Goal: Information Seeking & Learning: Learn about a topic

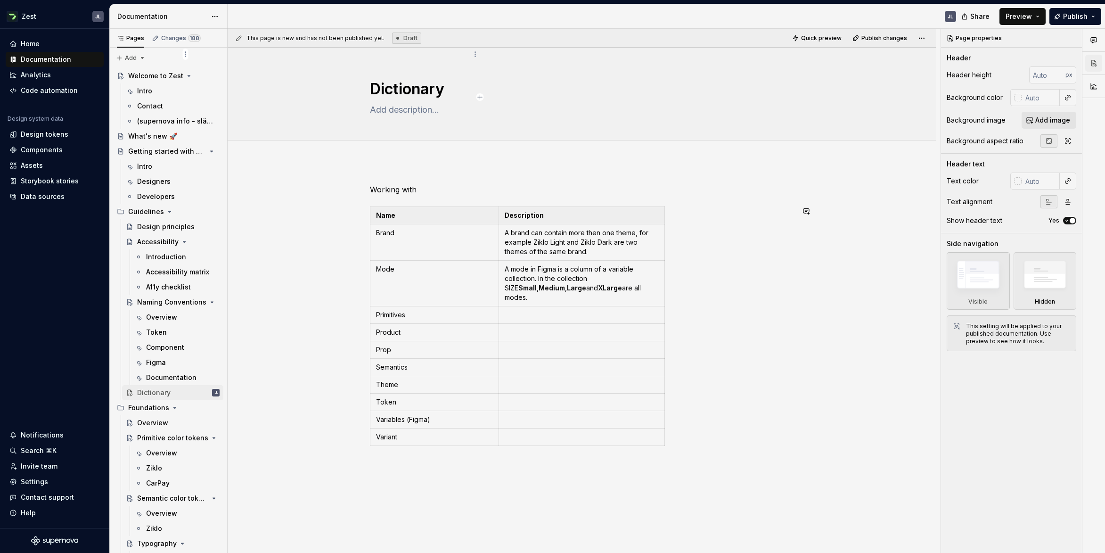
scroll to position [87, 0]
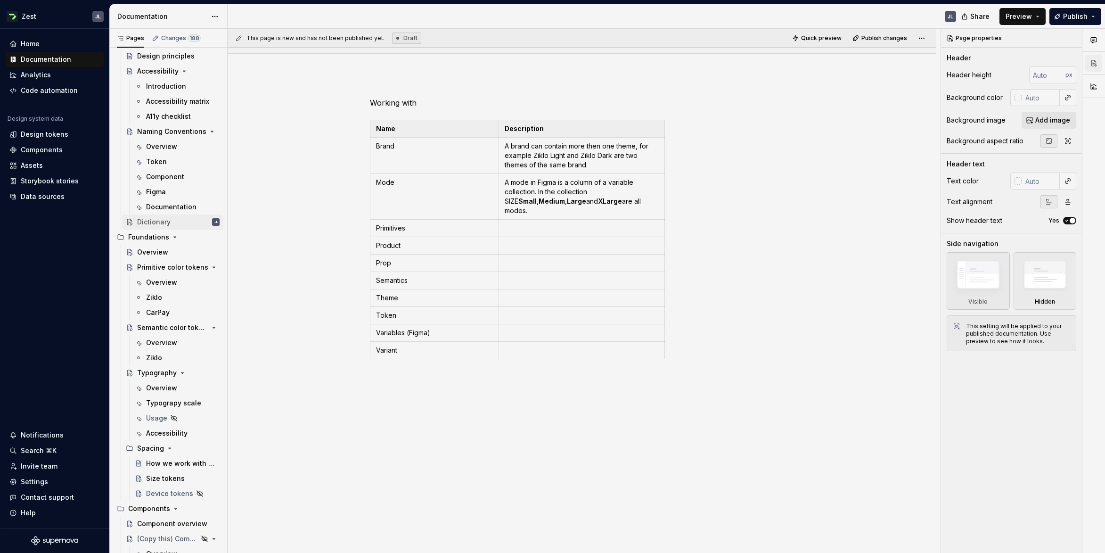
type textarea "*"
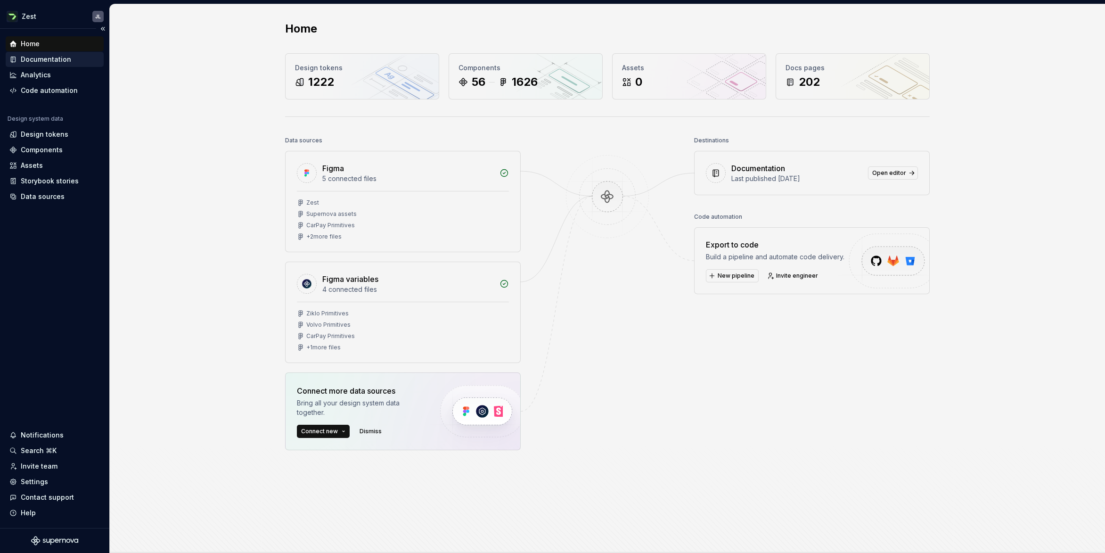
click at [60, 61] on div "Documentation" at bounding box center [46, 59] width 50 height 9
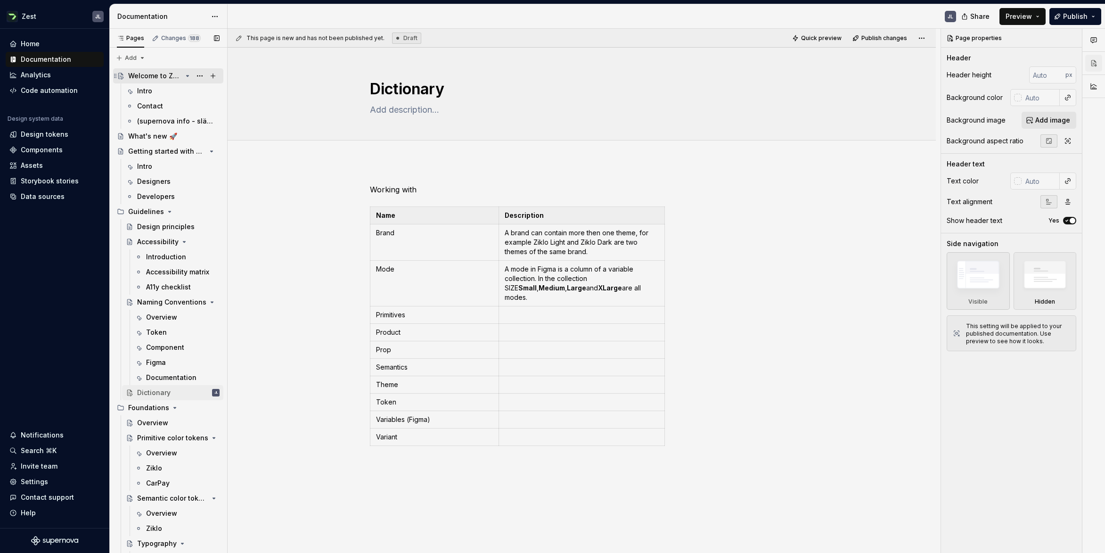
click at [147, 77] on div "Welcome to Zest" at bounding box center [155, 75] width 54 height 9
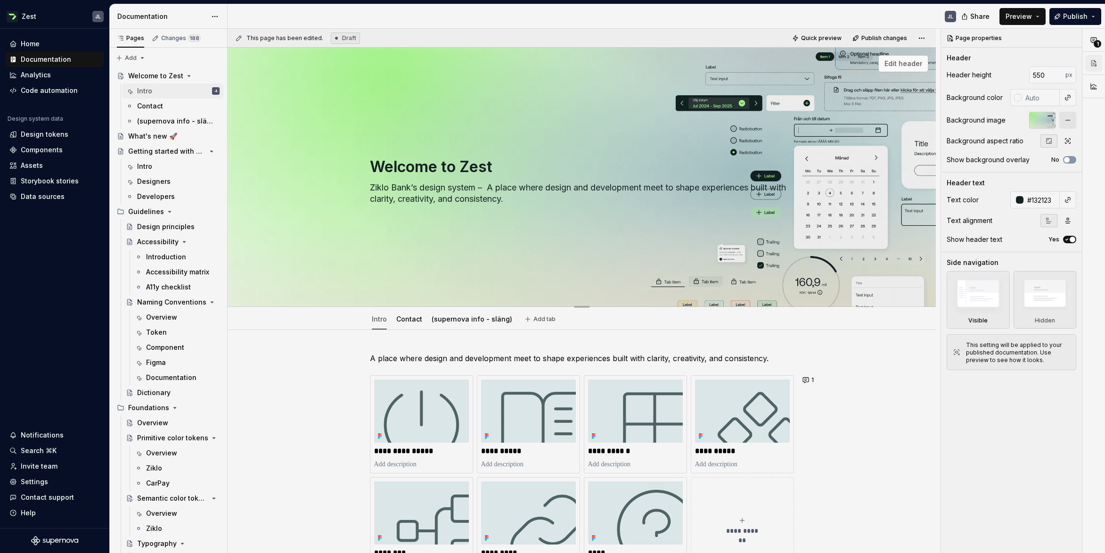
click at [894, 66] on span "Edit header" at bounding box center [903, 63] width 38 height 9
click at [908, 62] on span "Edit header" at bounding box center [903, 63] width 38 height 9
click at [1041, 125] on div at bounding box center [1042, 120] width 26 height 17
click at [977, 107] on div "Header height 550 px Background color Background image Background aspect ratio …" at bounding box center [1012, 119] width 130 height 106
click at [1044, 119] on div at bounding box center [1042, 120] width 26 height 17
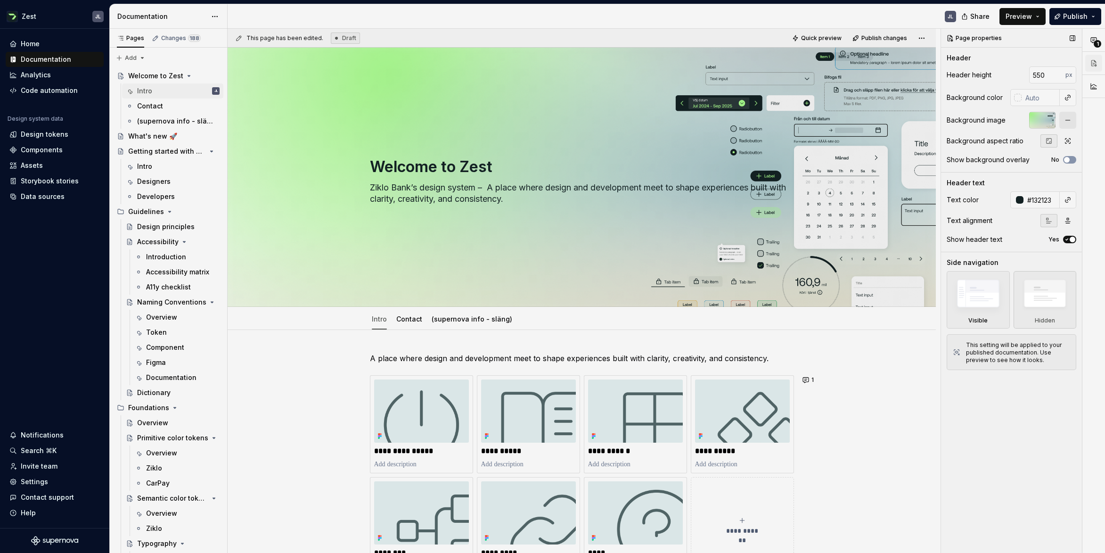
click at [1044, 118] on div at bounding box center [1042, 120] width 26 height 17
click at [1040, 120] on div at bounding box center [1042, 120] width 26 height 17
click at [899, 65] on span "Edit header" at bounding box center [903, 63] width 38 height 9
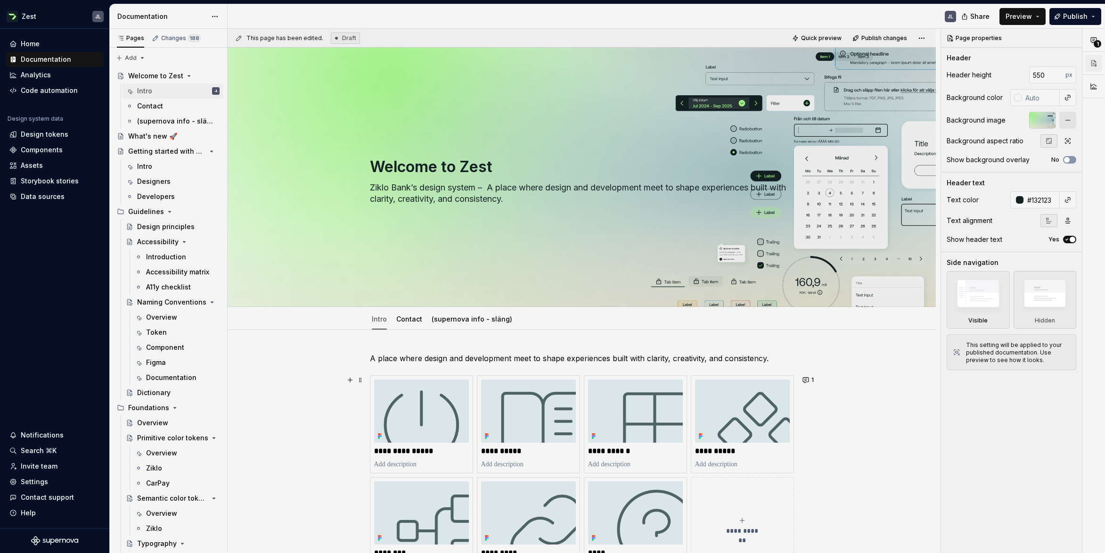
click at [890, 432] on div "**********" at bounding box center [582, 552] width 708 height 445
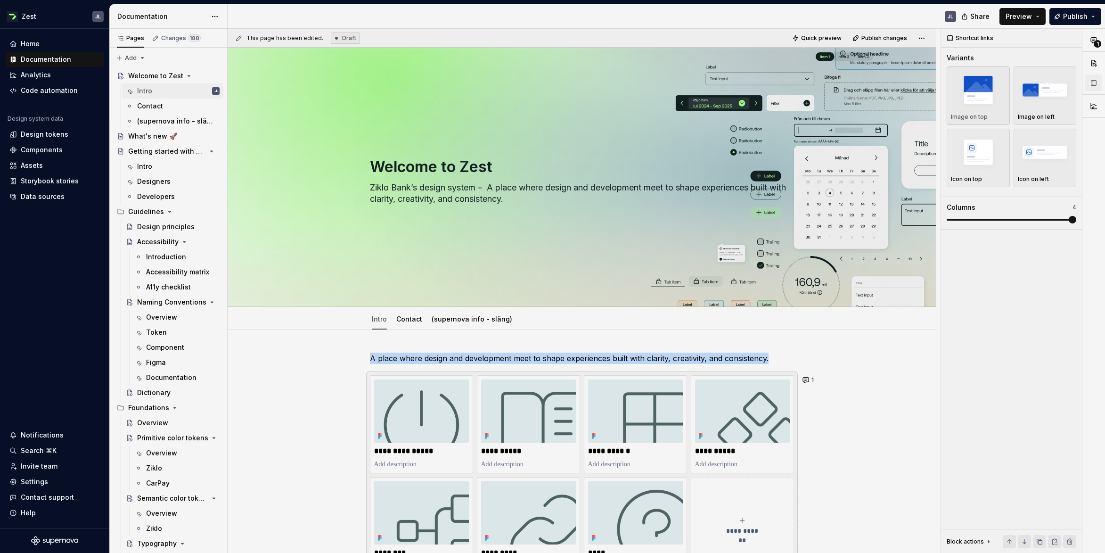
scroll to position [22, 0]
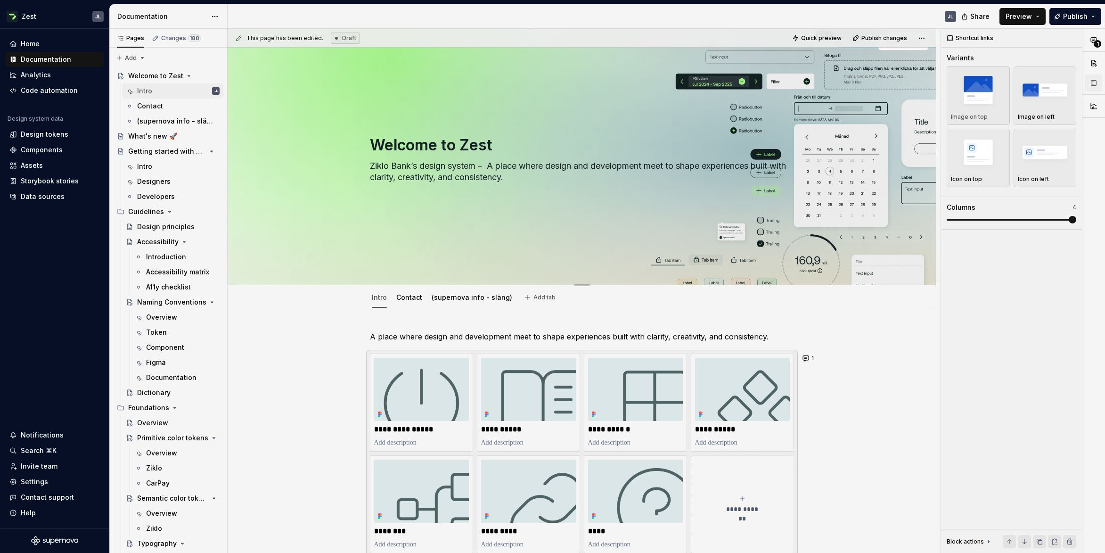
click at [846, 114] on div "Welcome to Zest Ziklo Bank’s design system – A place where design and developme…" at bounding box center [581, 156] width 633 height 104
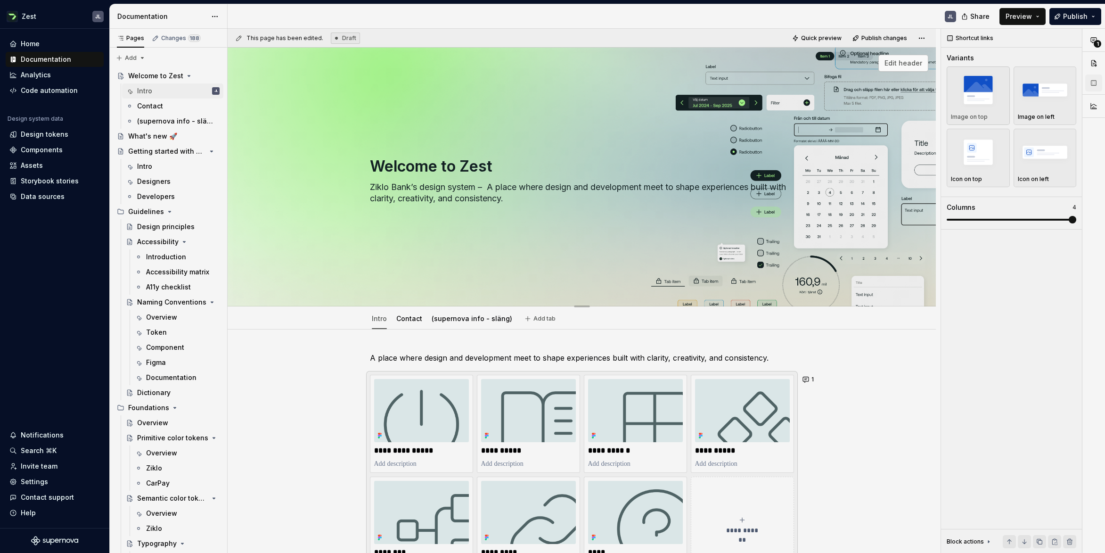
scroll to position [0, 0]
click at [911, 62] on span "Edit header" at bounding box center [903, 63] width 38 height 9
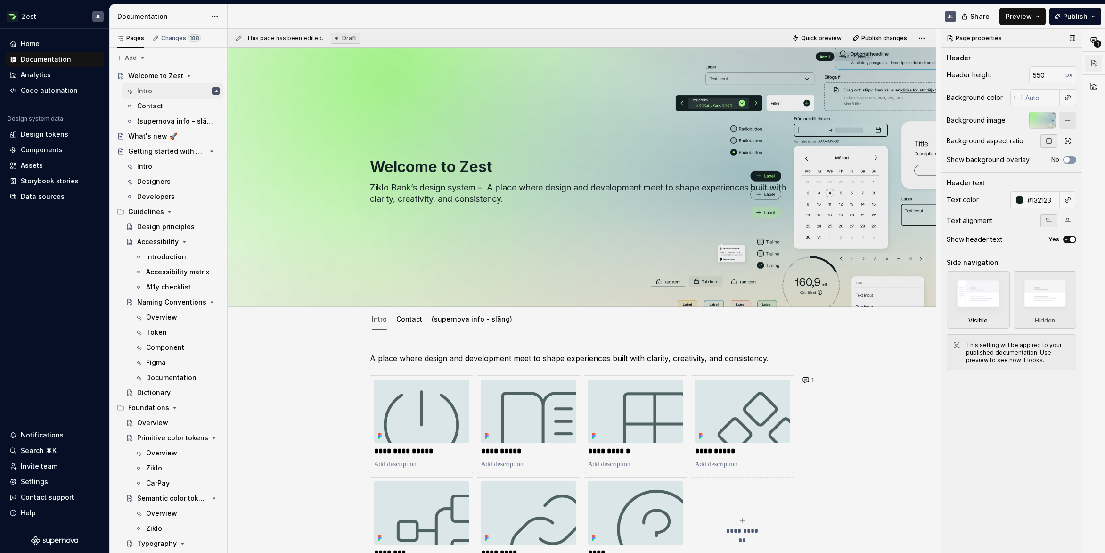
click at [1039, 124] on div at bounding box center [1042, 120] width 26 height 17
click at [151, 164] on div "Intro" at bounding box center [178, 166] width 82 height 13
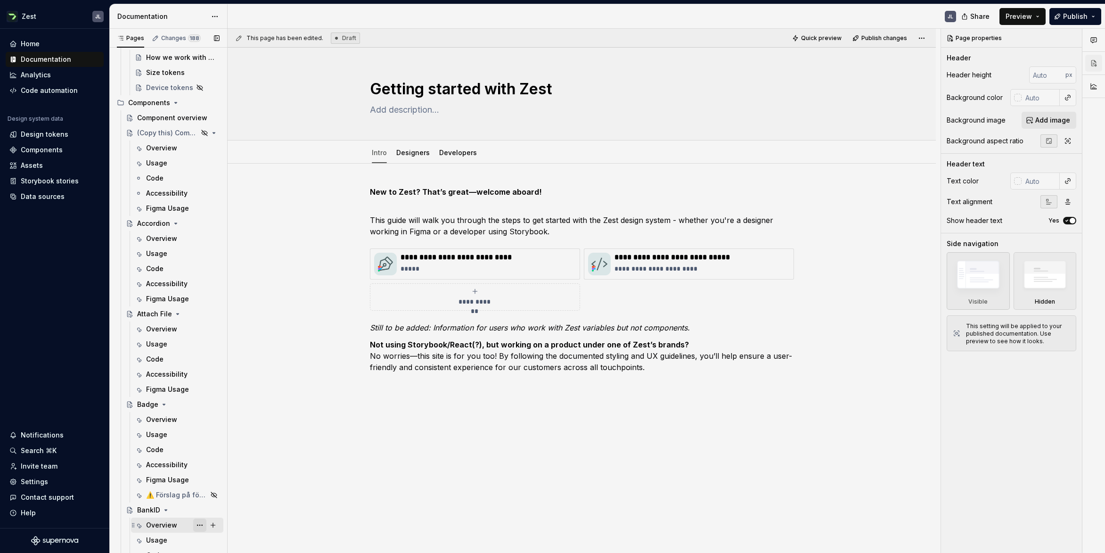
scroll to position [639, 0]
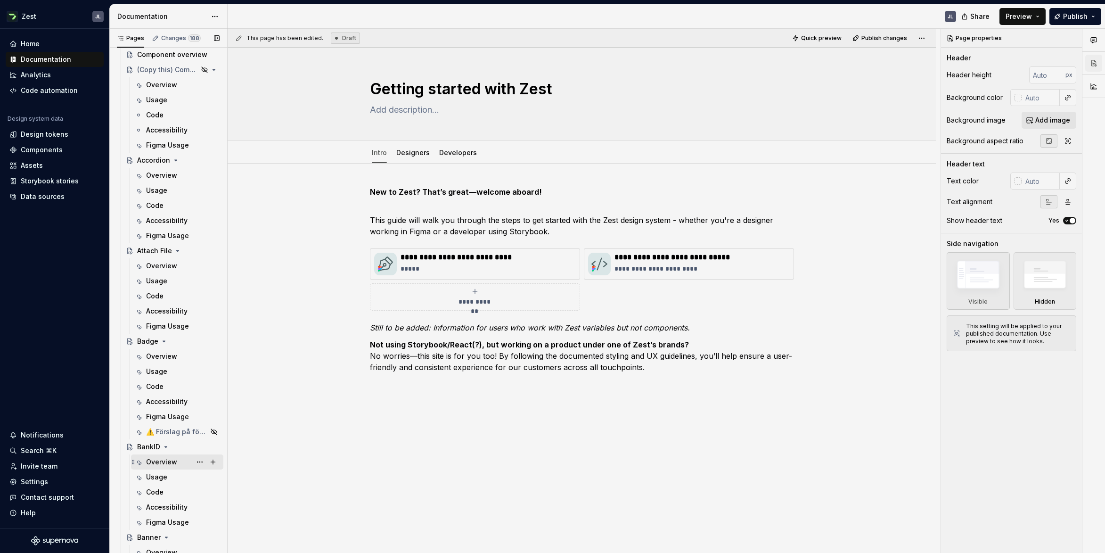
click at [169, 465] on div "Overview" at bounding box center [161, 461] width 31 height 9
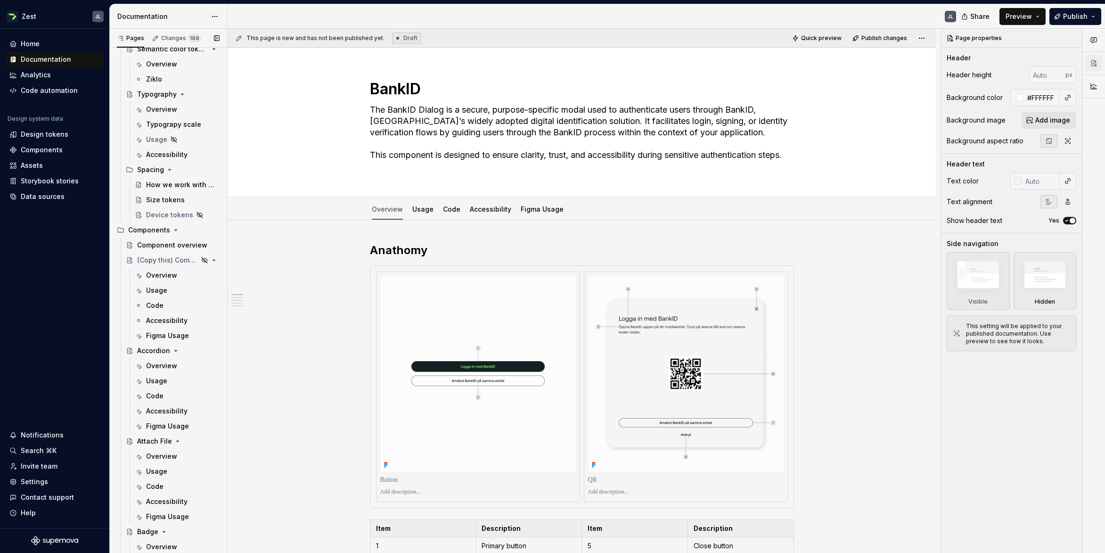
scroll to position [582, 0]
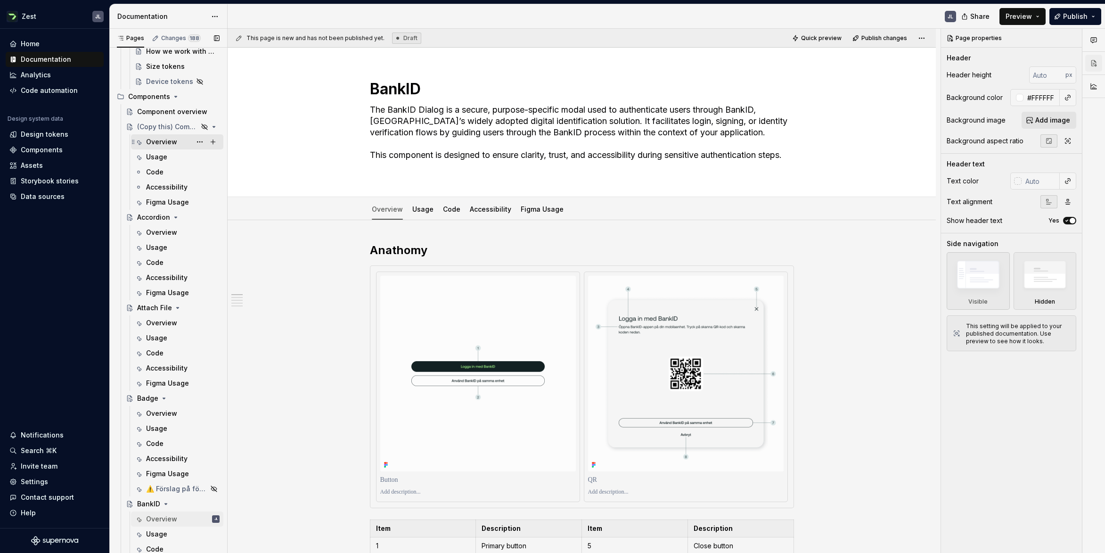
click at [161, 143] on div "Overview" at bounding box center [161, 141] width 31 height 9
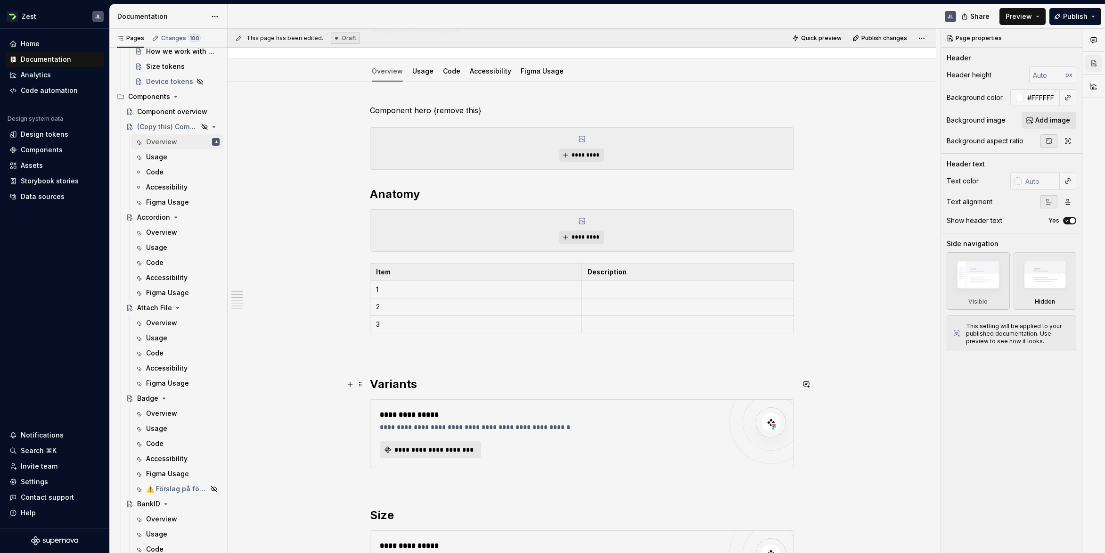
scroll to position [97, 0]
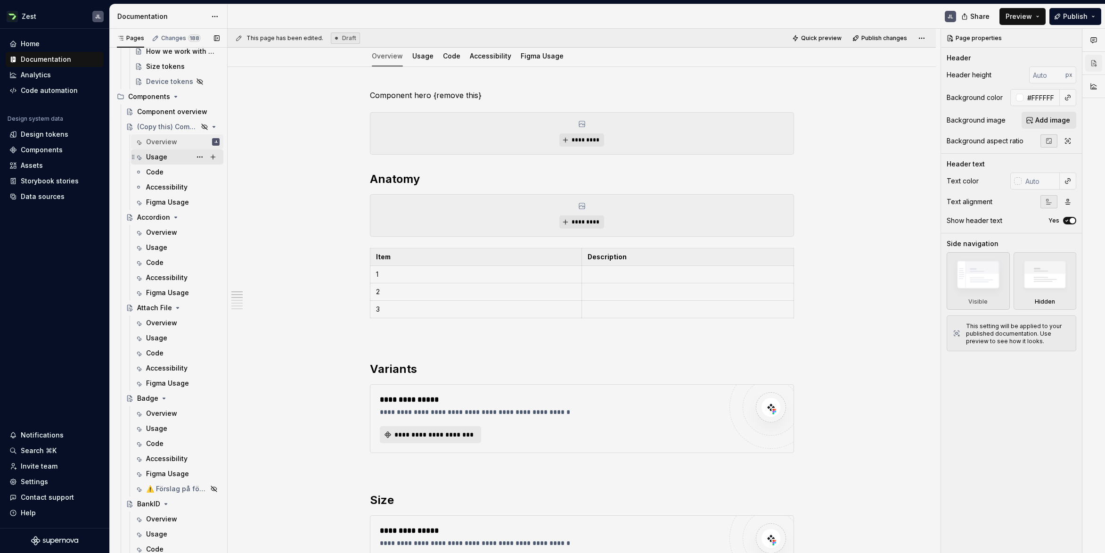
click at [170, 158] on div "Usage" at bounding box center [183, 156] width 74 height 13
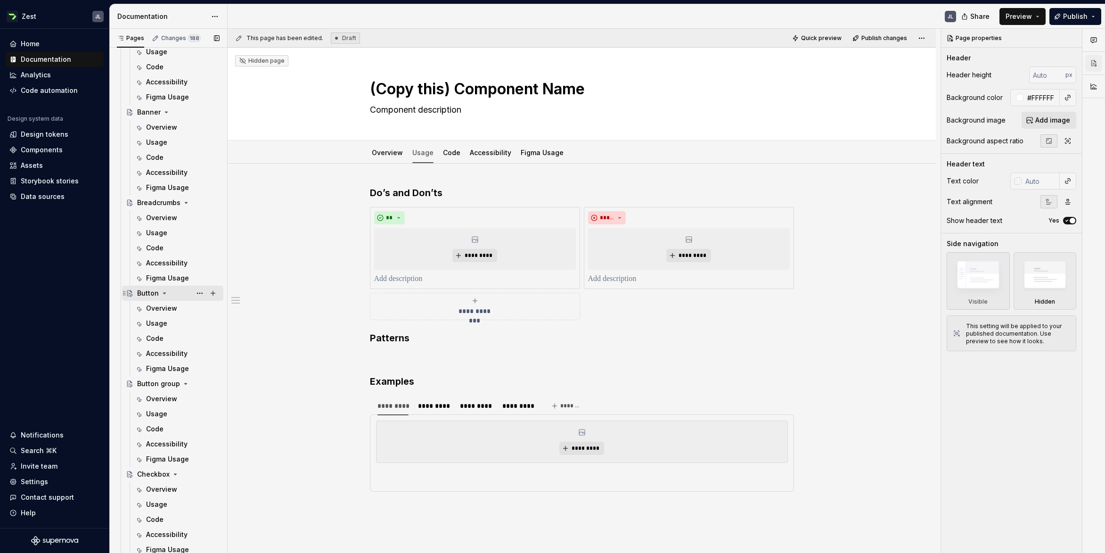
scroll to position [1257, 0]
click at [156, 390] on div "Overview" at bounding box center [161, 386] width 31 height 9
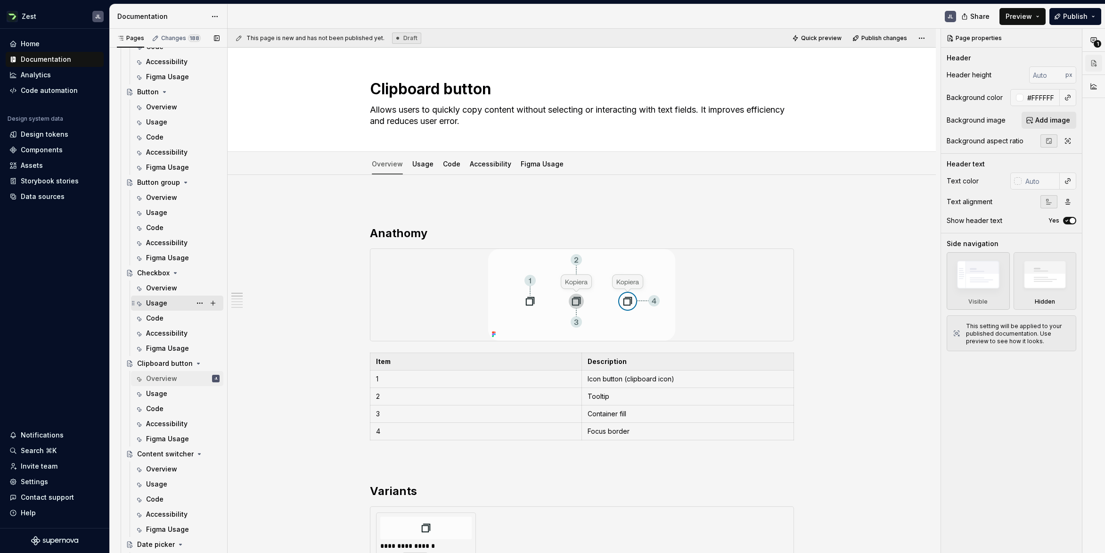
scroll to position [1276, 0]
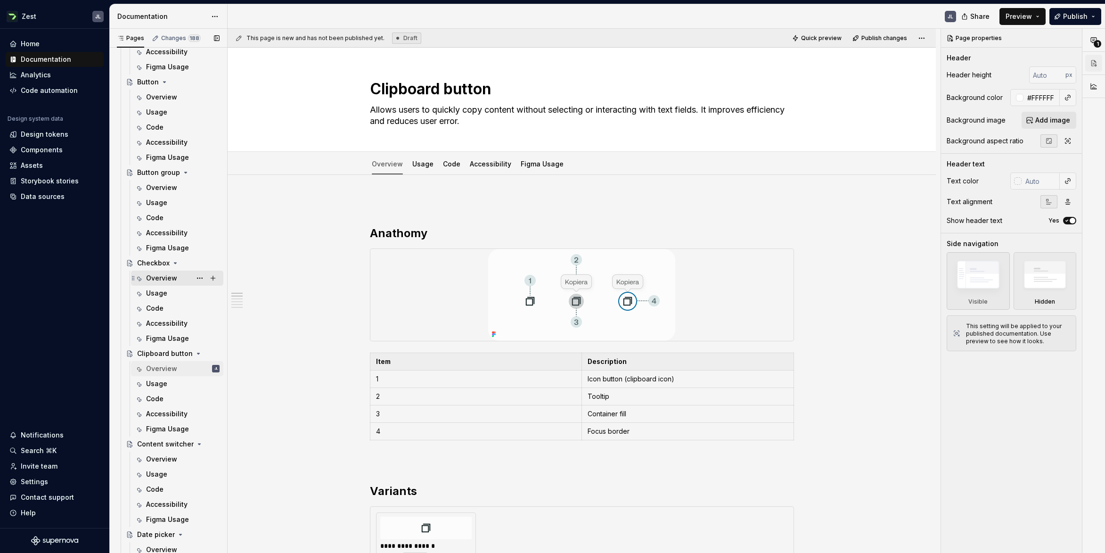
click at [161, 279] on div "Overview" at bounding box center [161, 277] width 31 height 9
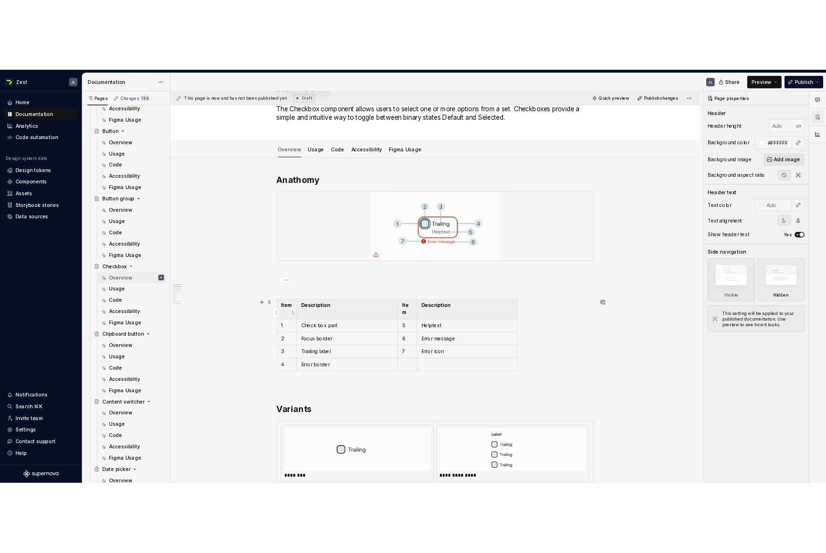
scroll to position [180, 0]
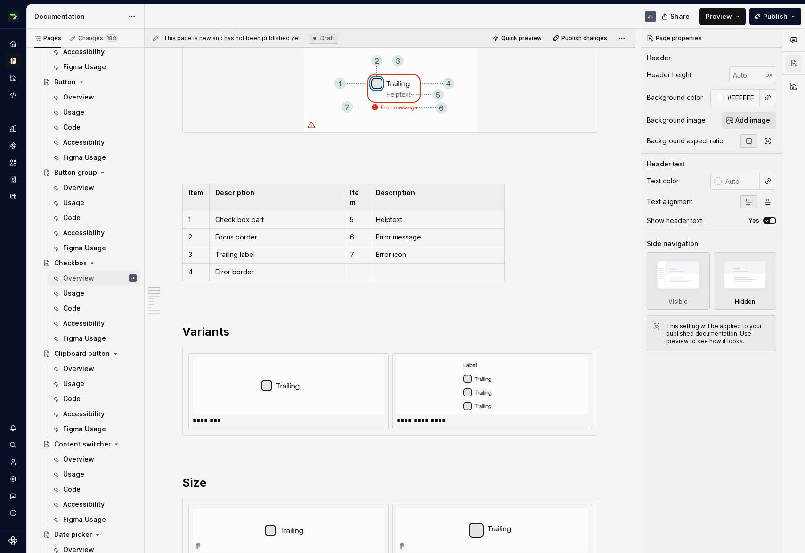
type textarea "*"
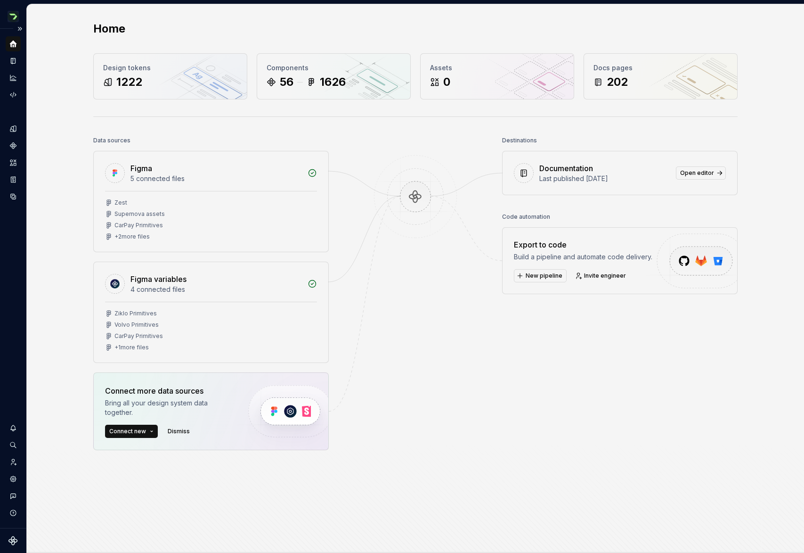
click at [10, 42] on icon "Home" at bounding box center [13, 44] width 8 height 8
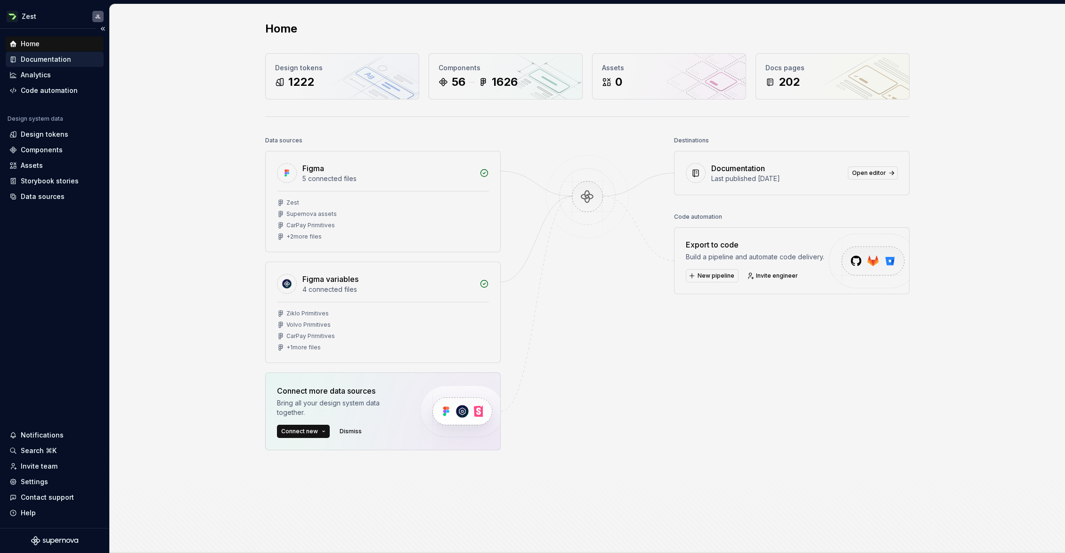
click at [31, 59] on div "Documentation" at bounding box center [46, 59] width 50 height 9
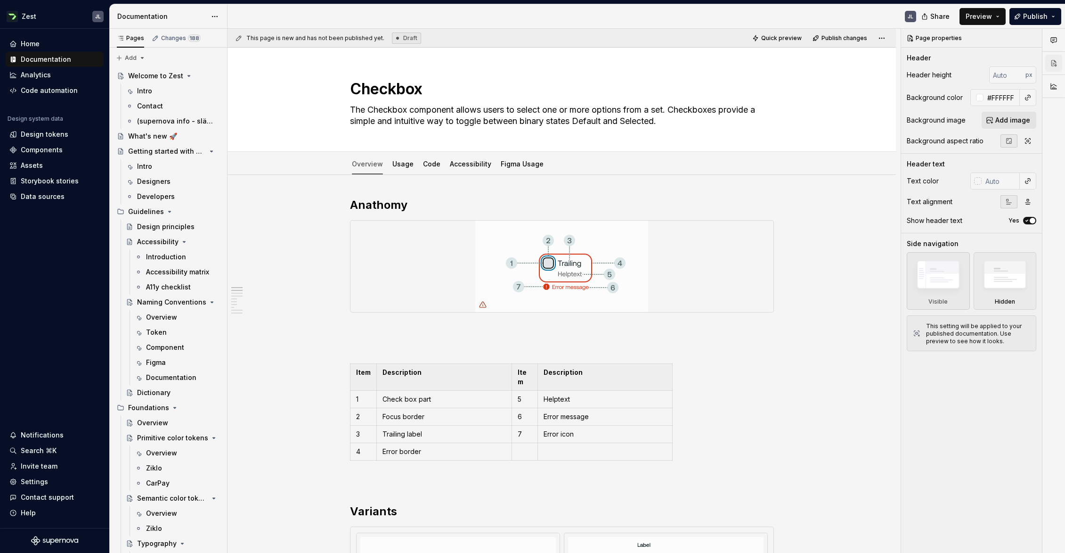
type textarea "*"
